Goal: Task Accomplishment & Management: Use online tool/utility

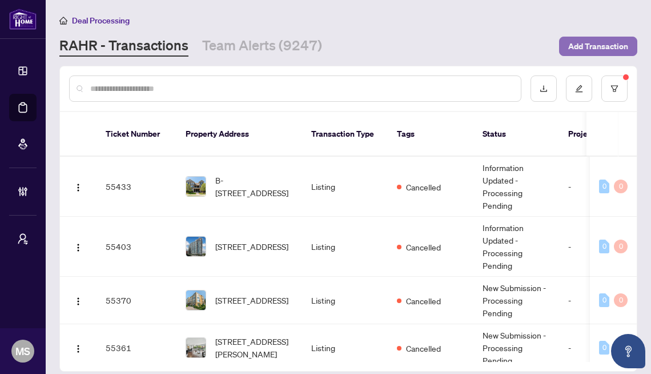
click at [602, 46] on span "Add Transaction" at bounding box center [598, 46] width 60 height 18
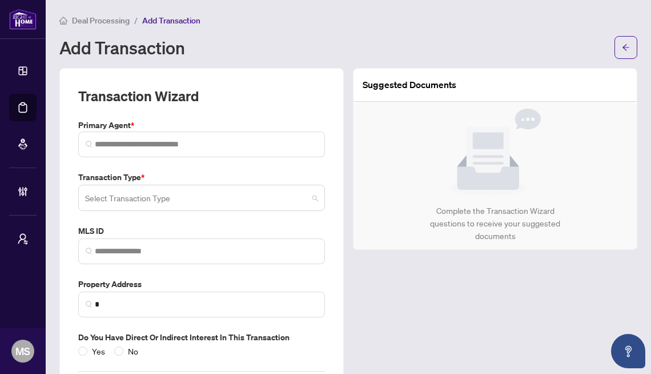
click at [238, 194] on input "search" at bounding box center [196, 199] width 223 height 25
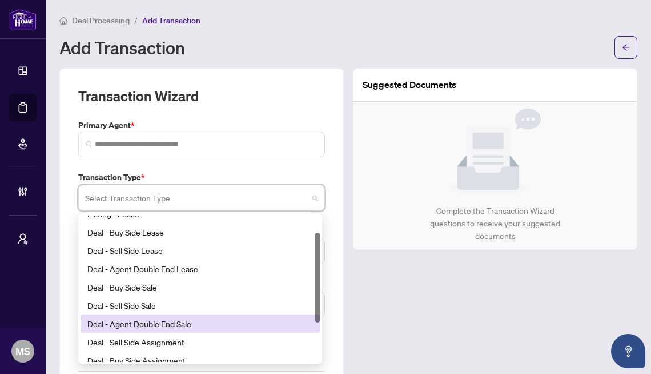
scroll to position [21, 0]
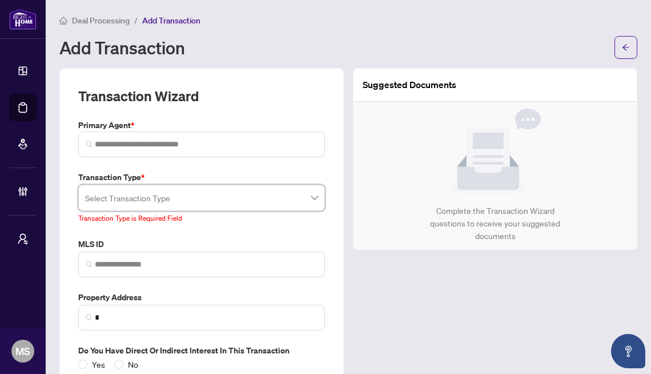
click at [206, 190] on input "search" at bounding box center [196, 199] width 223 height 25
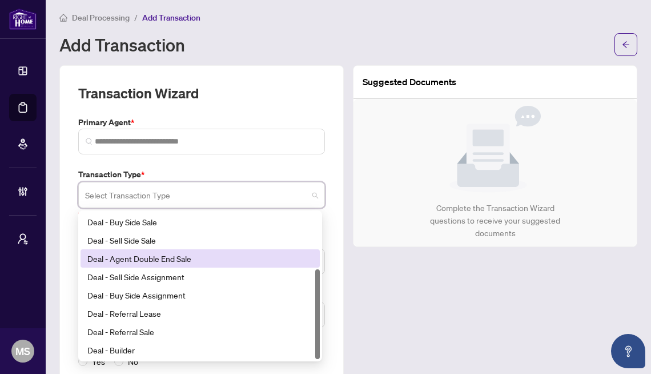
scroll to position [3, 0]
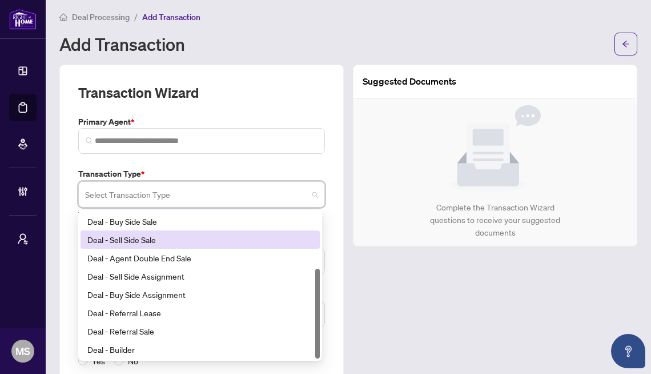
click at [203, 199] on input "search" at bounding box center [196, 195] width 223 height 25
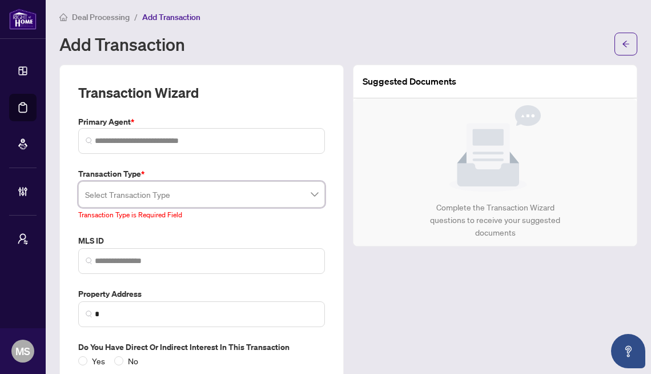
click at [218, 192] on input "search" at bounding box center [196, 195] width 223 height 25
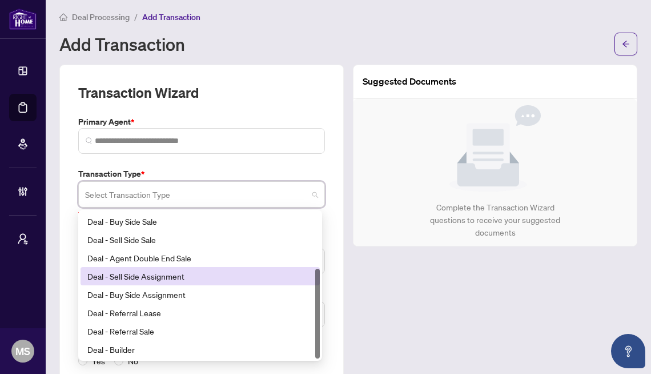
click at [151, 276] on div "Deal - Sell Side Assignment" at bounding box center [200, 276] width 226 height 13
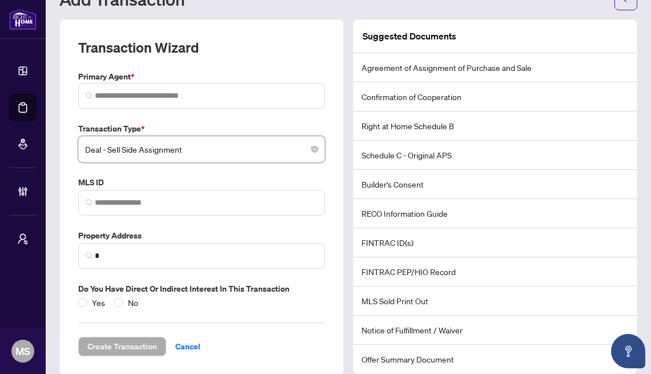
scroll to position [63, 0]
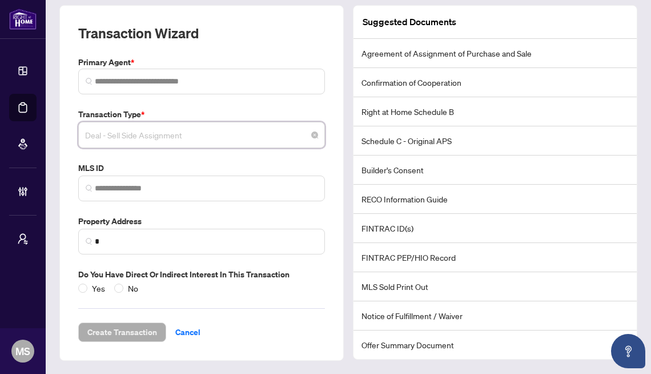
click at [263, 137] on span "Deal - Sell Side Assignment" at bounding box center [201, 135] width 233 height 22
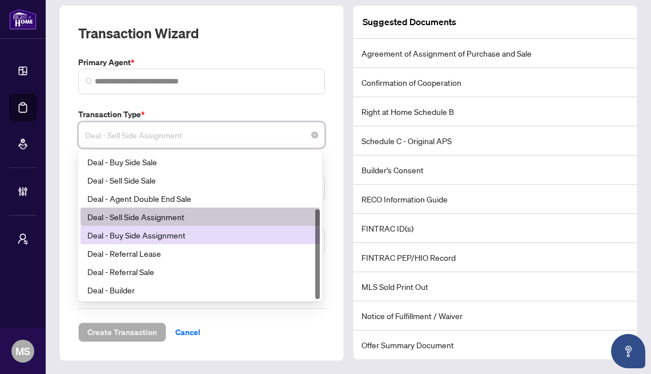
click at [162, 232] on div "Deal - Buy Side Assignment" at bounding box center [200, 234] width 226 height 13
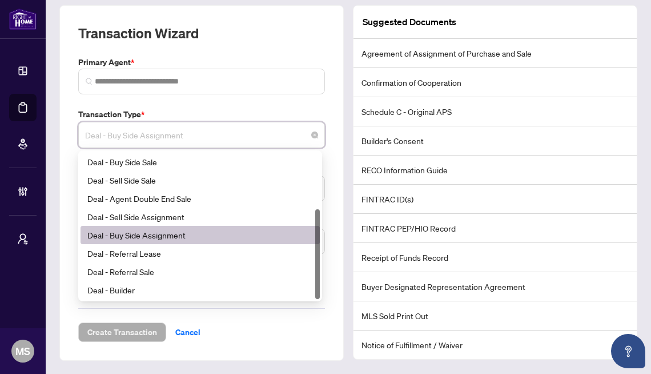
click at [244, 135] on span "Deal - Buy Side Assignment" at bounding box center [201, 135] width 233 height 22
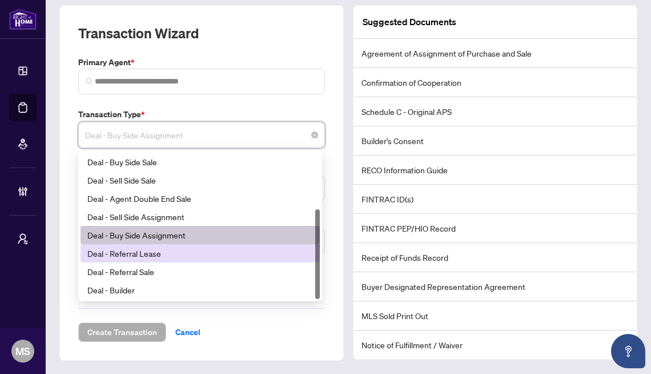
click at [156, 258] on div "Deal - Referral Lease" at bounding box center [200, 253] width 226 height 13
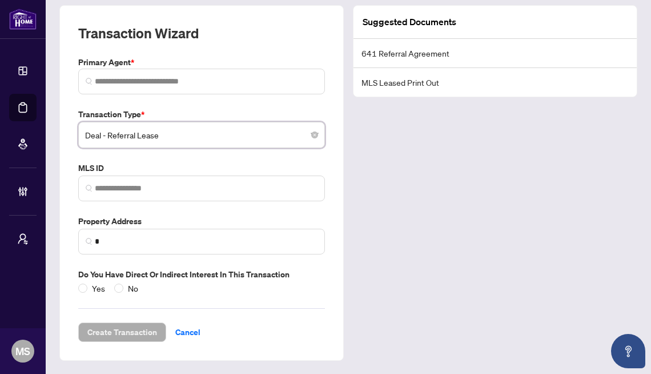
click at [260, 130] on span "Deal - Referral Lease" at bounding box center [201, 135] width 233 height 22
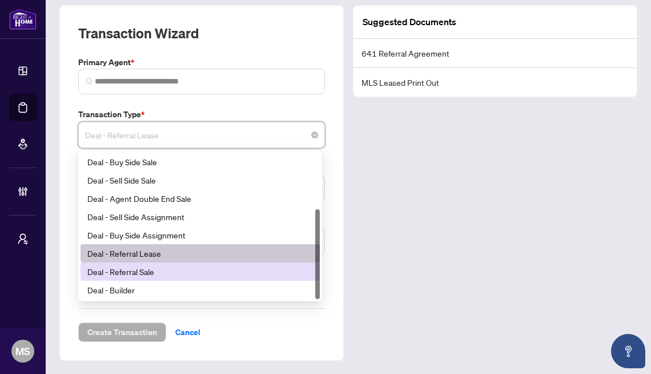
click at [172, 272] on div "Deal - Referral Sale" at bounding box center [200, 271] width 226 height 13
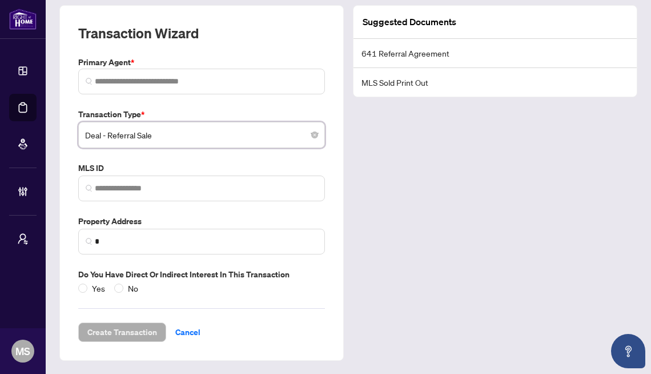
click at [213, 121] on div "Transaction Type * Deal - Referral Sale Deal - Referral Sale 23 140 24 Deal - A…" at bounding box center [202, 128] width 256 height 40
click at [207, 126] on span "Deal - Referral Sale" at bounding box center [201, 135] width 233 height 22
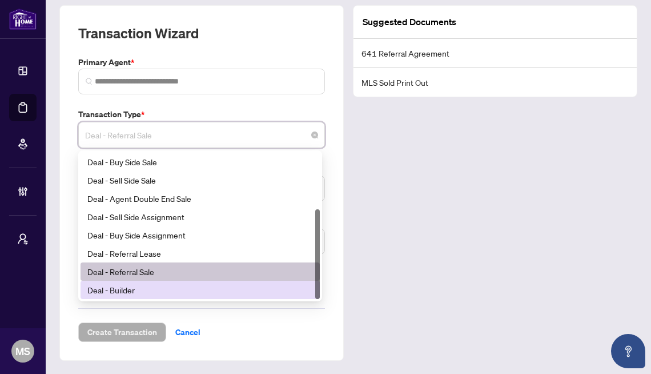
click at [148, 284] on div "Deal - Builder" at bounding box center [200, 289] width 226 height 13
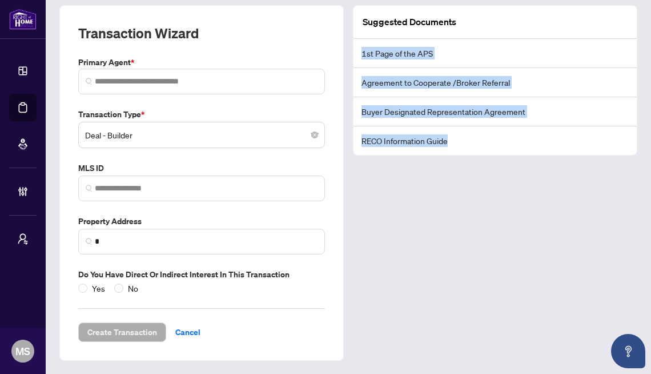
drag, startPoint x: 461, startPoint y: 142, endPoint x: 355, endPoint y: 46, distance: 142.7
click at [355, 46] on ul "1st Page of the APS Agreement to Cooperate /Broker Referral Buyer Designated Re…" at bounding box center [495, 97] width 283 height 116
copy ul "1st Page of the APS Agreement to Cooperate /Broker Referral Buyer Designated Re…"
click at [163, 131] on span "Deal - Builder" at bounding box center [201, 135] width 233 height 22
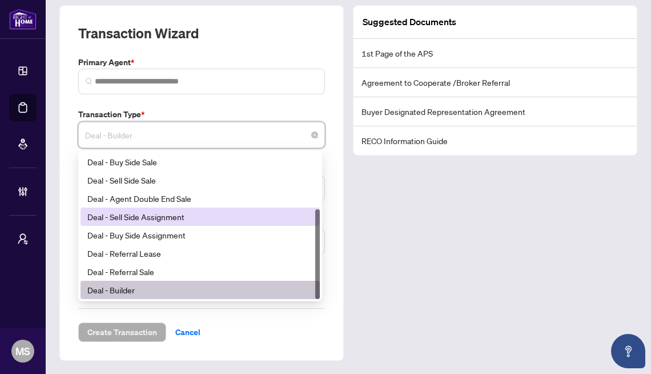
click at [150, 214] on div "Deal - Sell Side Assignment" at bounding box center [200, 216] width 226 height 13
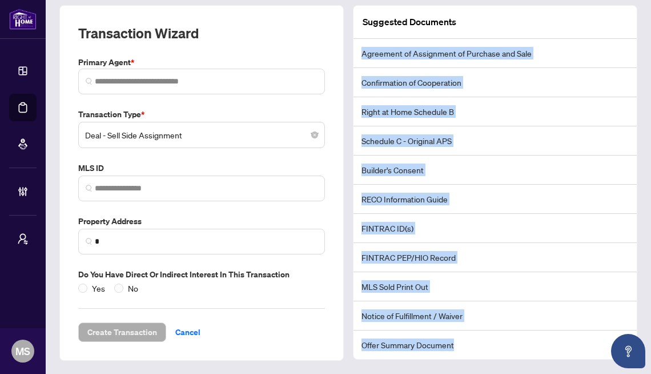
drag, startPoint x: 359, startPoint y: 50, endPoint x: 477, endPoint y: 353, distance: 325.3
click at [480, 356] on ul "Agreement of Assignment of Purchase and Sale Confirmation of Cooperation Right …" at bounding box center [495, 199] width 283 height 320
copy ul "Agreement of Assignment of Purchase and Sale Confirmation of Cooperation Right …"
click at [183, 141] on span "Deal - Sell Side Assignment" at bounding box center [201, 135] width 233 height 22
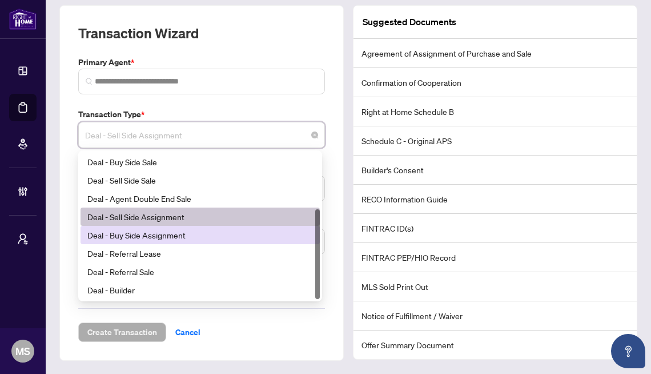
click at [149, 232] on div "Deal - Buy Side Assignment" at bounding box center [200, 234] width 226 height 13
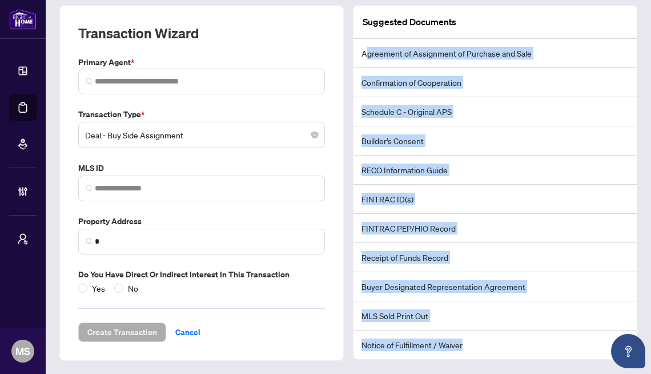
drag, startPoint x: 362, startPoint y: 51, endPoint x: 491, endPoint y: 351, distance: 325.7
click at [497, 357] on ul "Agreement of Assignment of Purchase and Sale Confirmation of Cooperation Schedu…" at bounding box center [495, 199] width 283 height 320
copy ul "greement of Assignment of Purchase and Sale Confirmation of Cooperation Schedul…"
click at [174, 133] on span "Deal - Buy Side Assignment" at bounding box center [201, 135] width 233 height 22
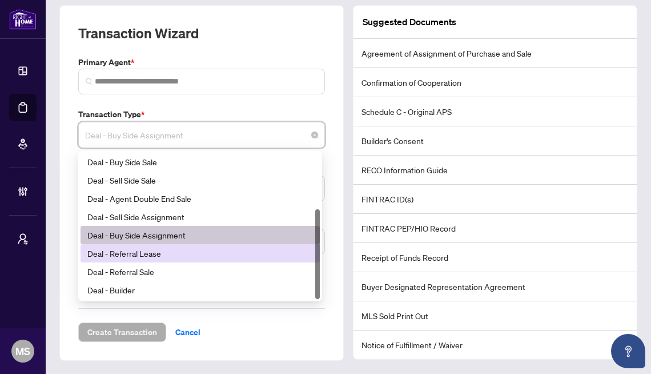
click at [179, 249] on div "Deal - Referral Lease" at bounding box center [200, 253] width 226 height 13
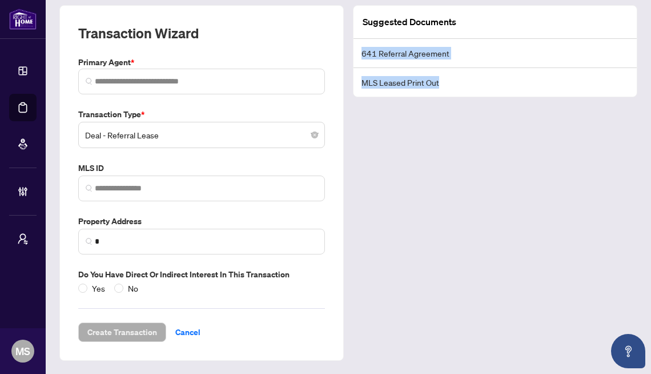
drag, startPoint x: 359, startPoint y: 53, endPoint x: 442, endPoint y: 81, distance: 87.6
click at [441, 83] on ul "641 Referral Agreement MLS Leased Print Out" at bounding box center [495, 68] width 283 height 58
copy ul "641 Referral Agreement MLS Leased Print Out"
click at [175, 134] on span "Deal - Referral Lease" at bounding box center [201, 135] width 233 height 22
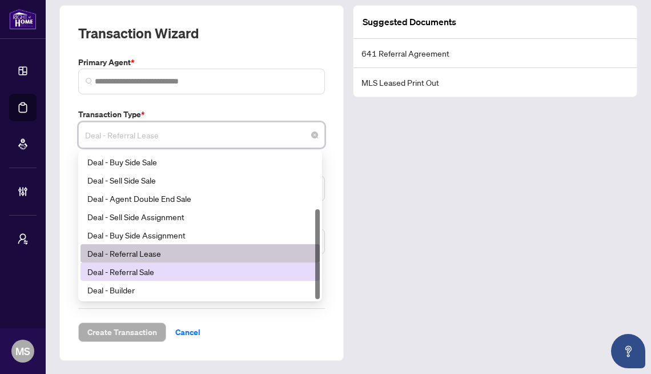
click at [156, 274] on div "Deal - Referral Sale" at bounding box center [200, 271] width 226 height 13
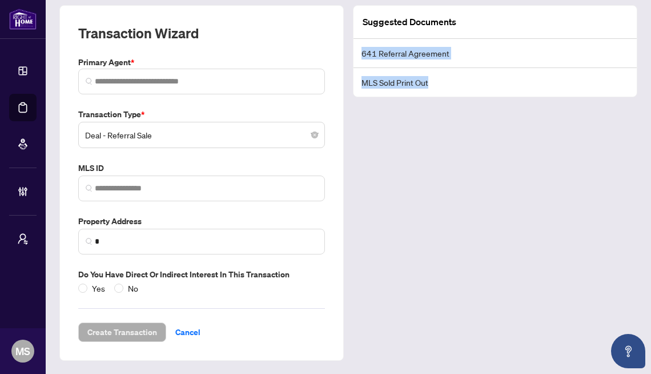
drag, startPoint x: 395, startPoint y: 71, endPoint x: 450, endPoint y: 104, distance: 63.6
click at [450, 104] on div "Suggested Documents 641 Referral Agreement MLS Sold Print Out" at bounding box center [495, 182] width 294 height 355
copy ul "641 Referral Agreement MLS Sold Print Out"
